Goal: Task Accomplishment & Management: Manage account settings

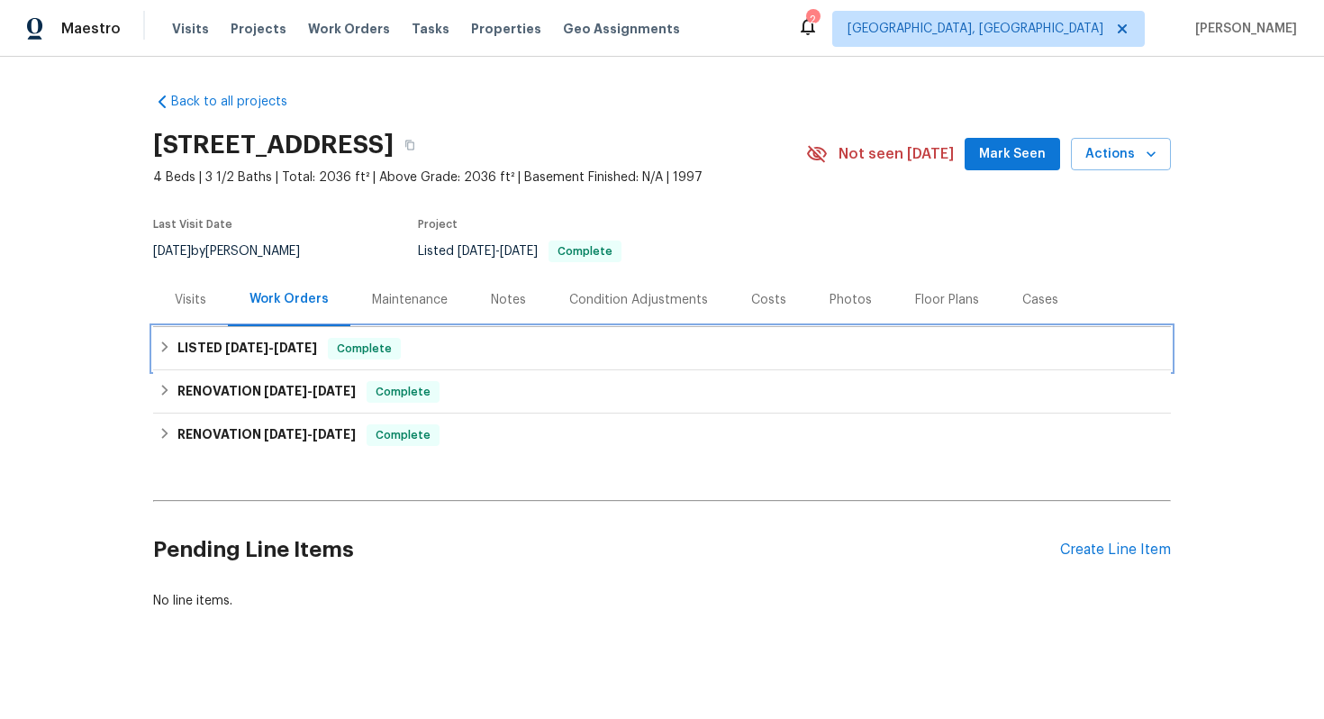
click at [351, 353] on span "Complete" at bounding box center [364, 349] width 69 height 18
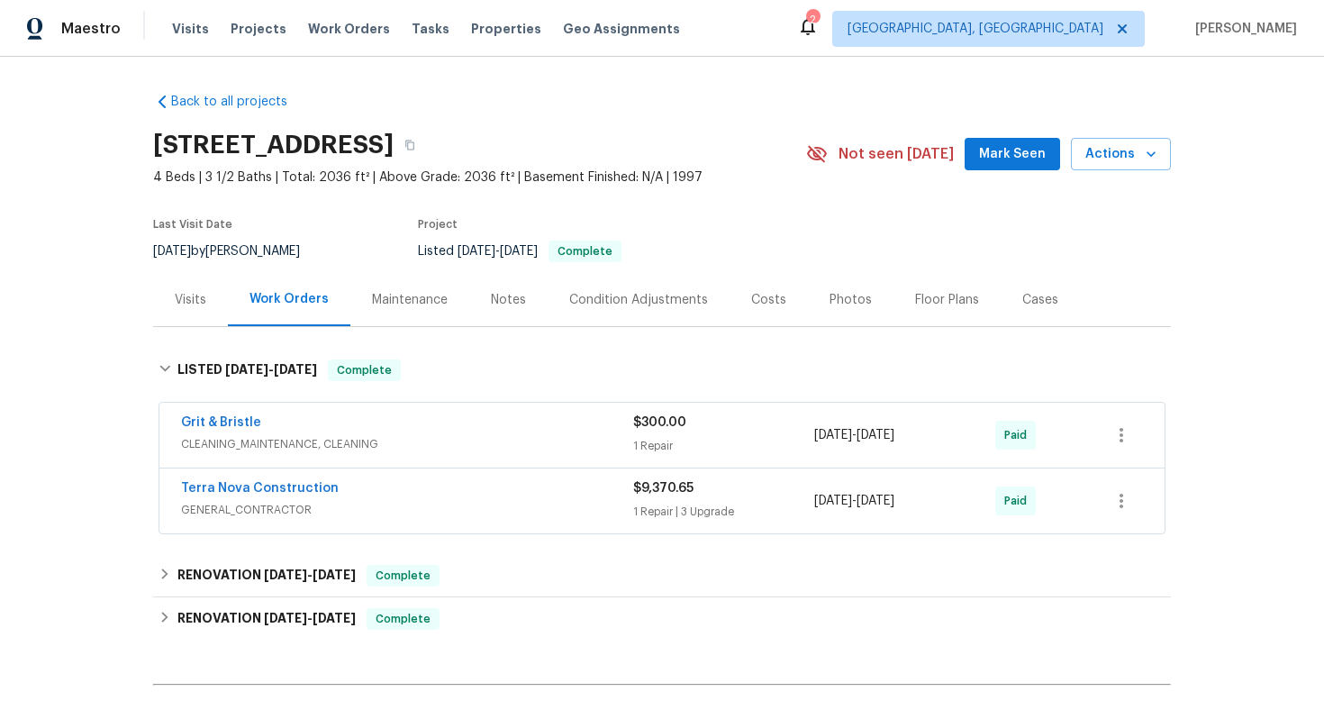
click at [475, 438] on span "CLEANING_MAINTENANCE, CLEANING" at bounding box center [407, 444] width 452 height 18
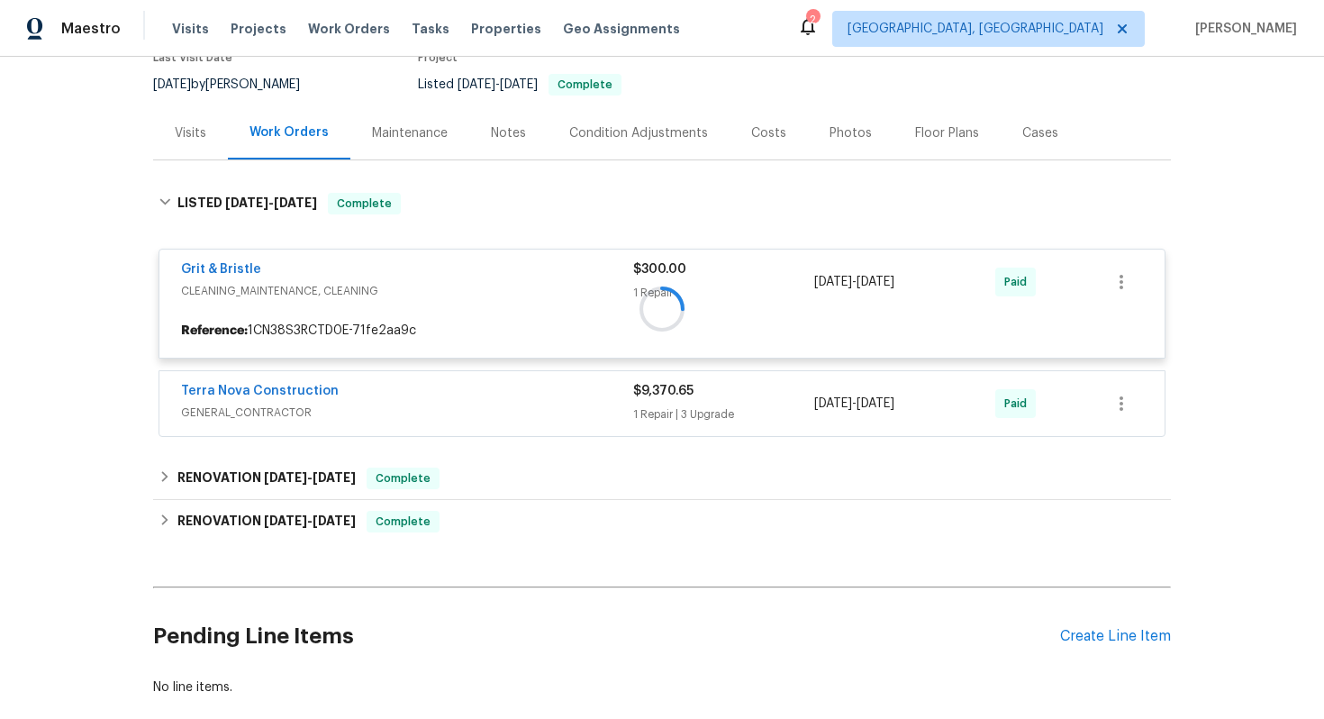
scroll to position [267, 0]
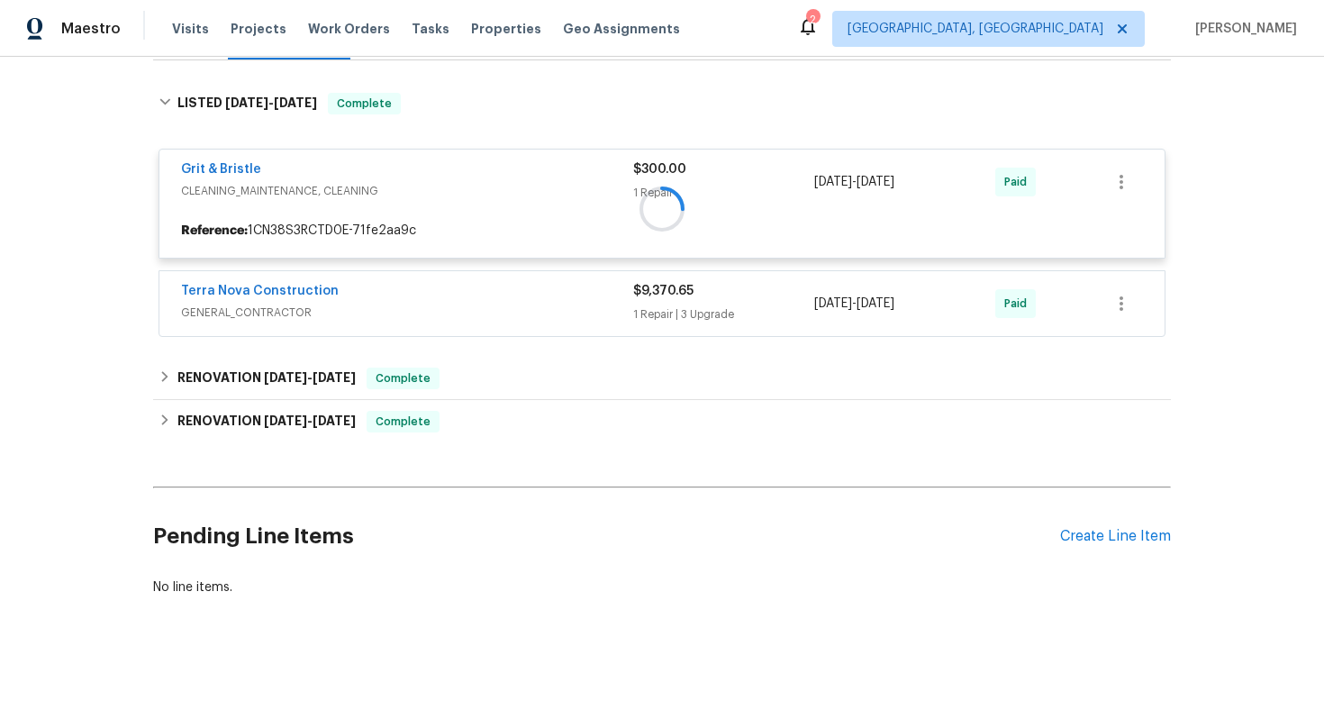
click at [494, 306] on div at bounding box center [662, 208] width 1018 height 267
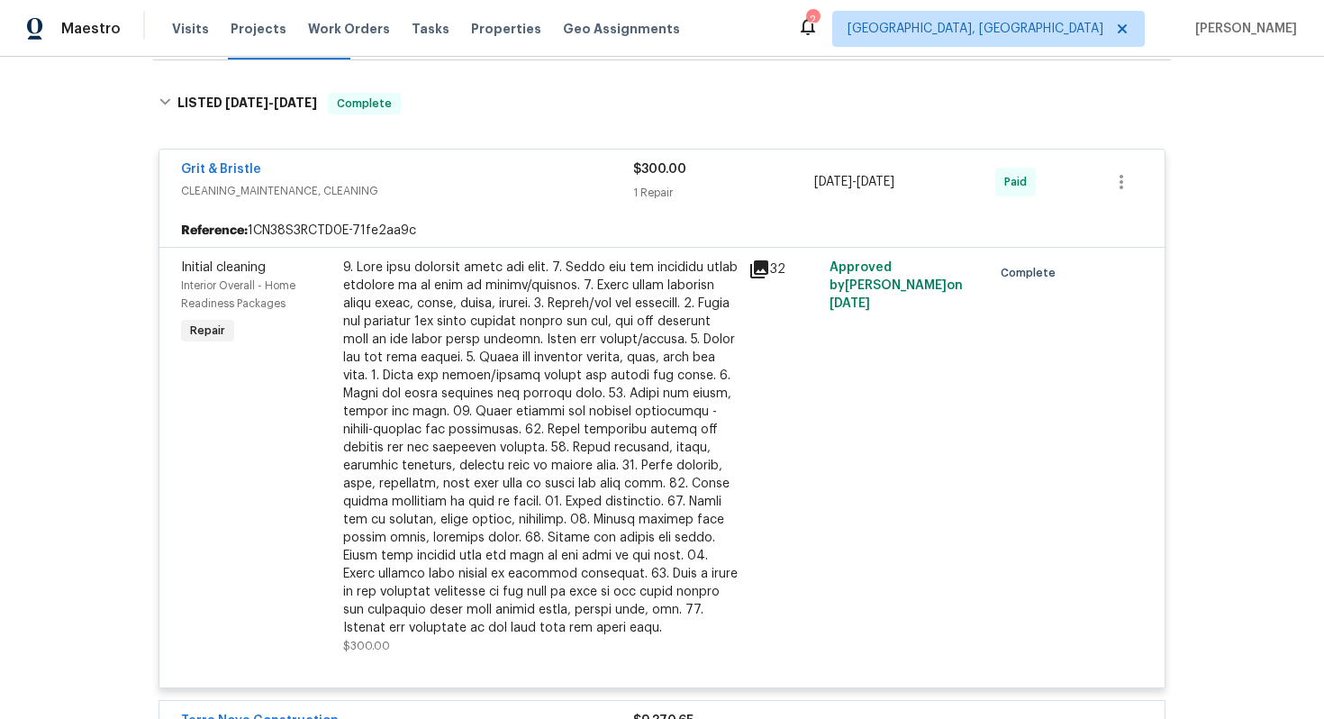
click at [526, 182] on span "CLEANING_MAINTENANCE, CLEANING" at bounding box center [407, 191] width 452 height 18
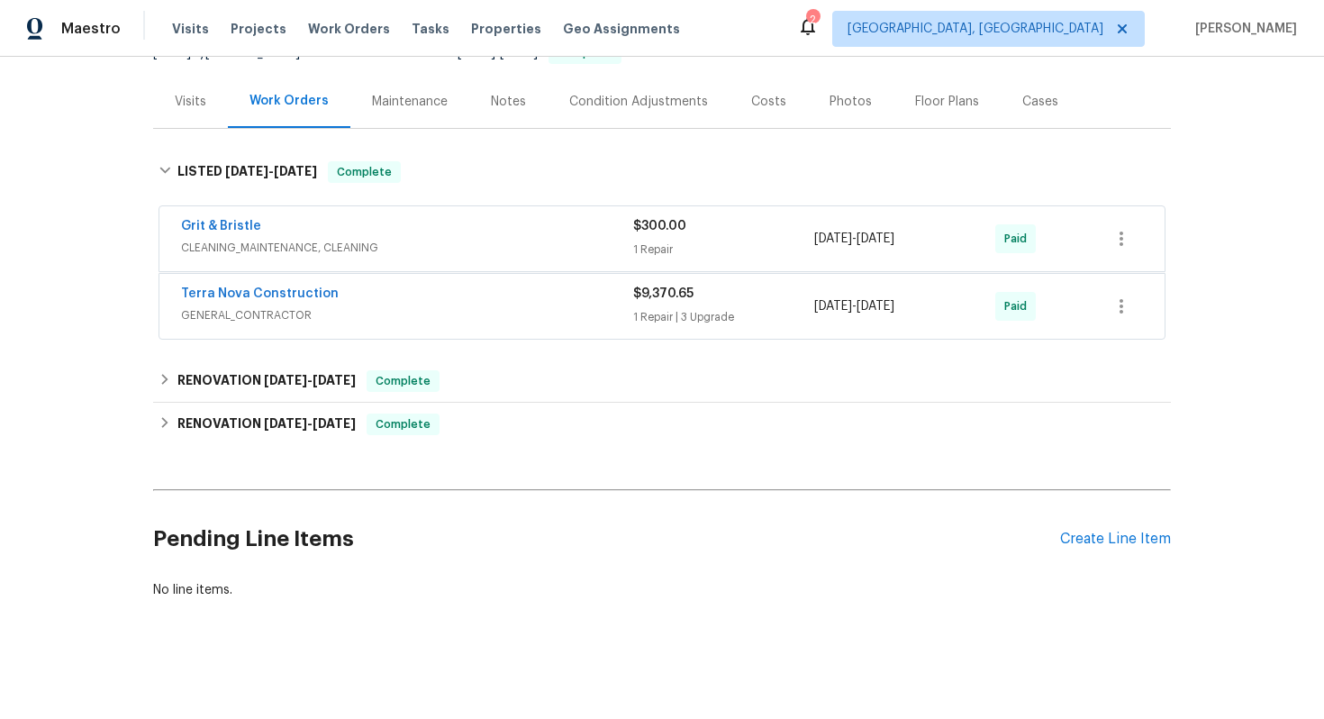
scroll to position [197, 0]
click at [463, 280] on div "Terra Nova Construction GENERAL_CONTRACTOR $9,370.65 1 Repair | 3 Upgrade [DATE…" at bounding box center [661, 303] width 1005 height 65
click at [449, 292] on div "Terra Nova Construction" at bounding box center [407, 293] width 452 height 22
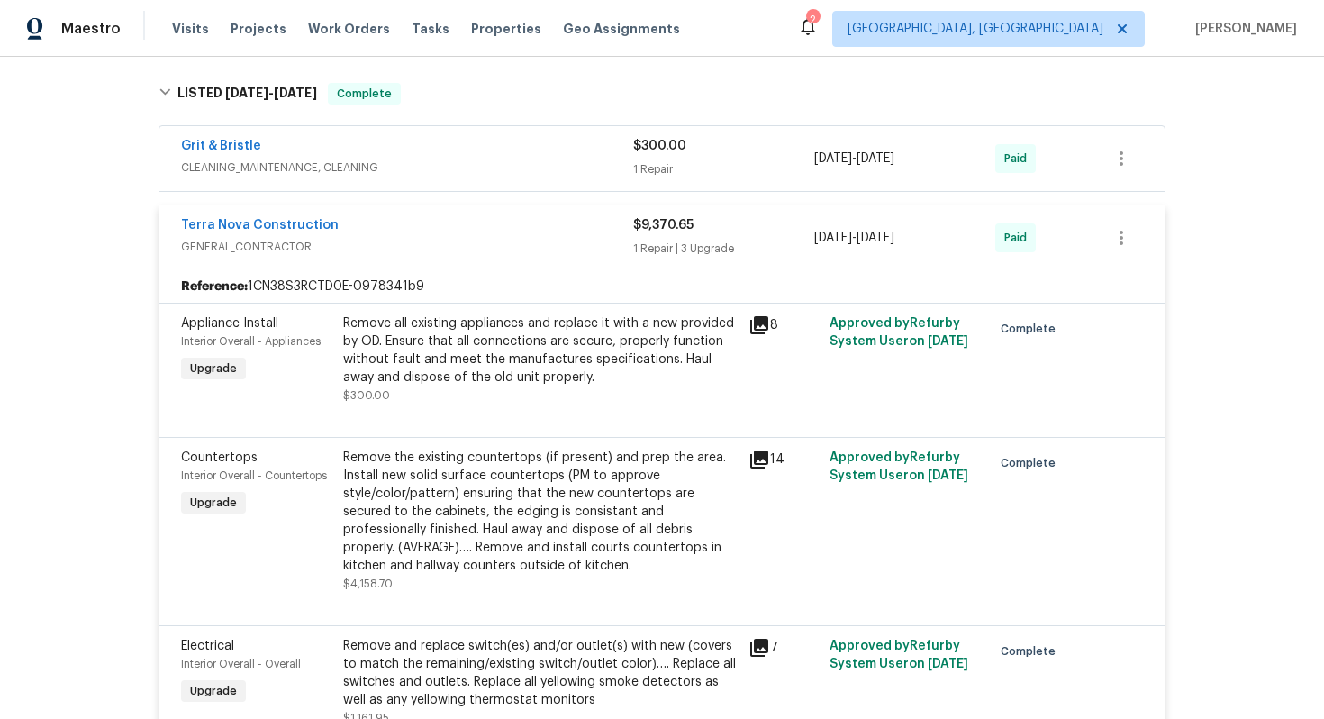
scroll to position [272, 0]
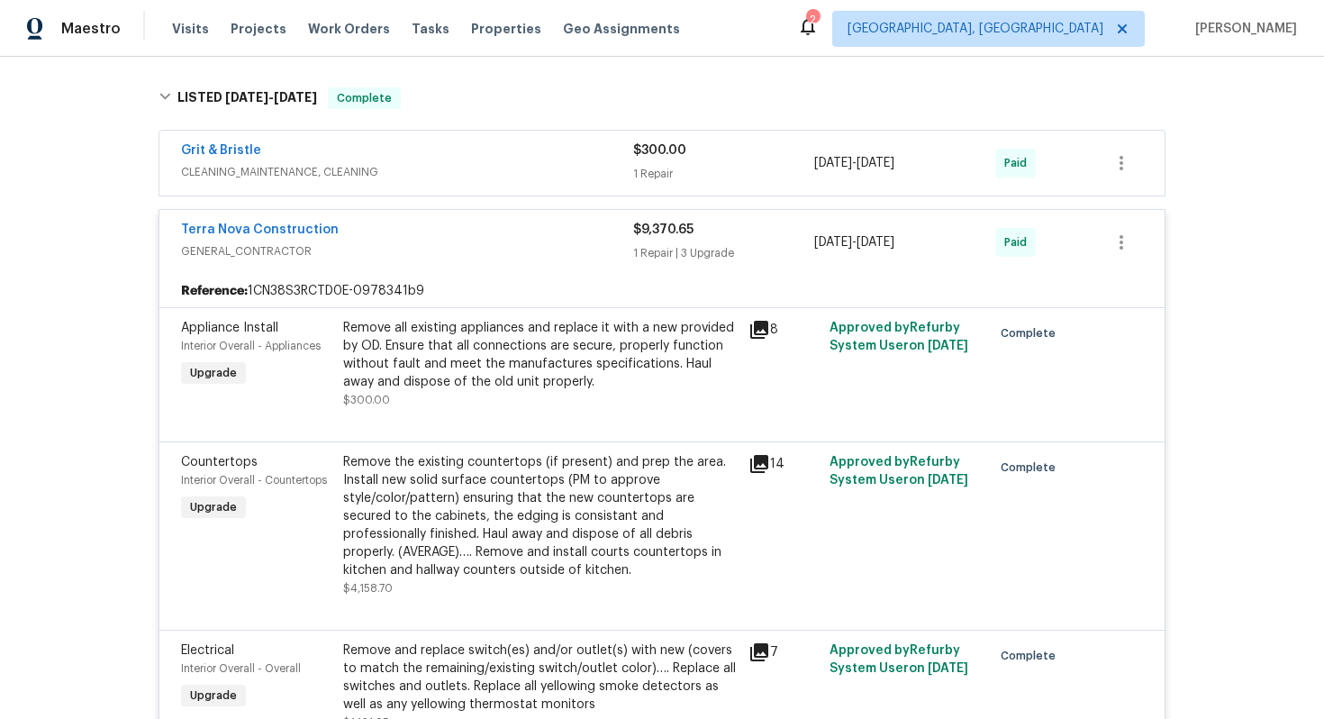
click at [507, 237] on div "Terra Nova Construction" at bounding box center [407, 232] width 452 height 22
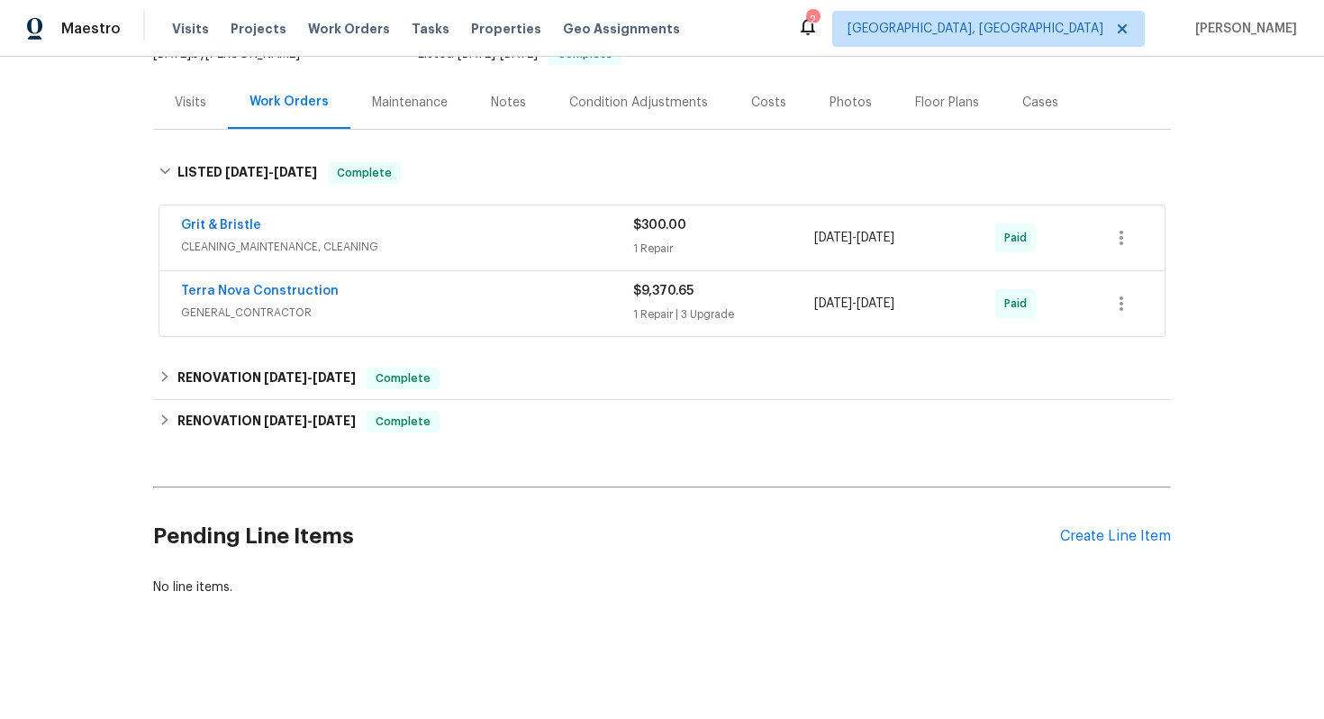
scroll to position [0, 0]
